Goal: Information Seeking & Learning: Learn about a topic

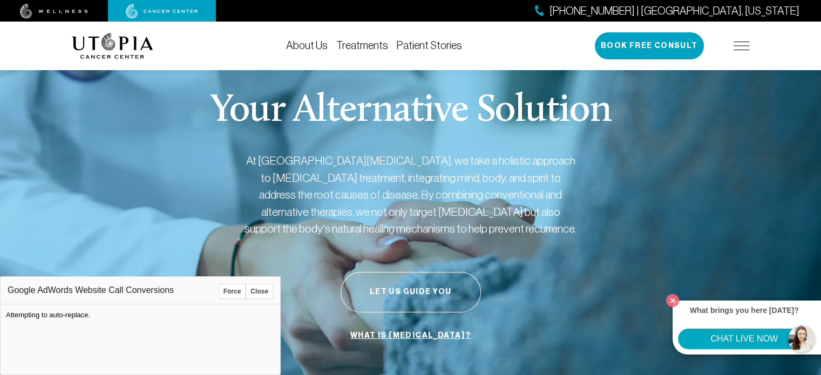
click at [238, 292] on button "Force" at bounding box center [233, 291] width 28 height 15
drag, startPoint x: 199, startPoint y: 114, endPoint x: 171, endPoint y: 25, distance: 93.0
click at [196, 110] on div "Your Alternative Solution At [GEOGRAPHIC_DATA][MEDICAL_DATA], we take a holisti…" at bounding box center [411, 219] width 678 height 340
